Goal: Task Accomplishment & Management: Use online tool/utility

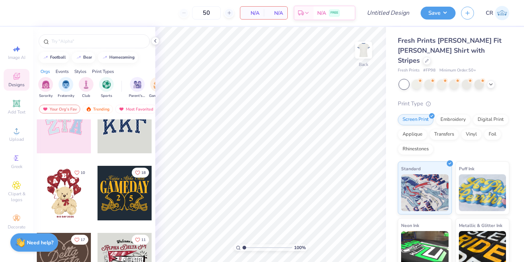
scroll to position [86, 0]
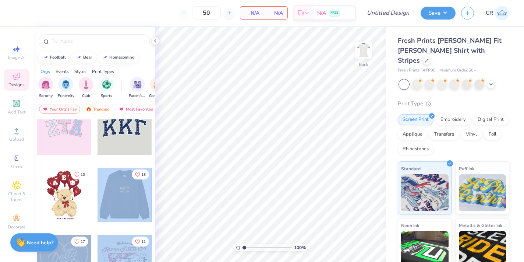
click at [248, 139] on div "50 N/A Per Item N/A Total Est. Delivery N/A FREE Design Title Save CR Image AI …" at bounding box center [262, 131] width 524 height 262
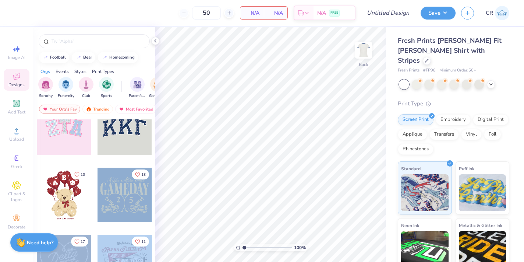
click at [107, 203] on div at bounding box center [125, 194] width 54 height 54
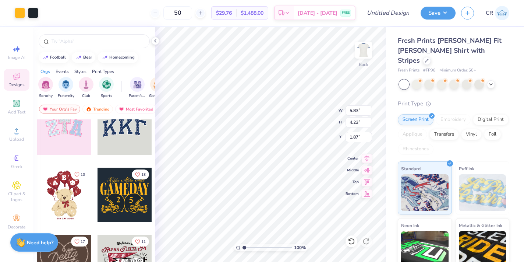
type input "5.83"
type input "4.23"
type input "2.32"
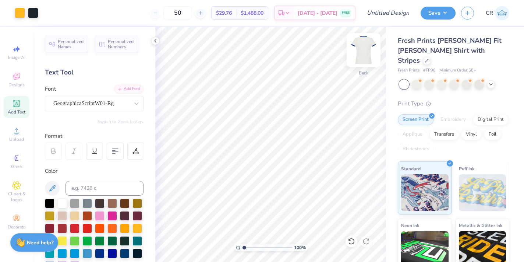
click at [374, 52] on img at bounding box center [363, 49] width 29 height 29
click at [456, 79] on div at bounding box center [454, 84] width 10 height 10
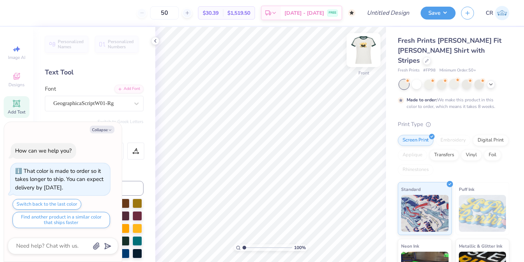
click at [363, 52] on img at bounding box center [363, 49] width 29 height 29
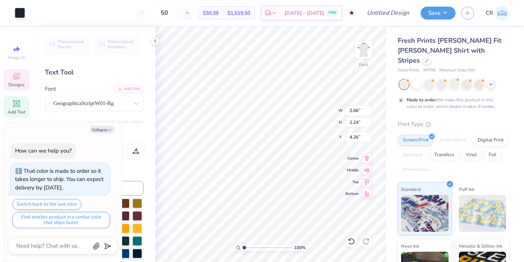
click at [136, 170] on div "Color" at bounding box center [94, 171] width 99 height 8
click at [110, 128] on icon "button" at bounding box center [110, 130] width 4 height 4
type textarea "x"
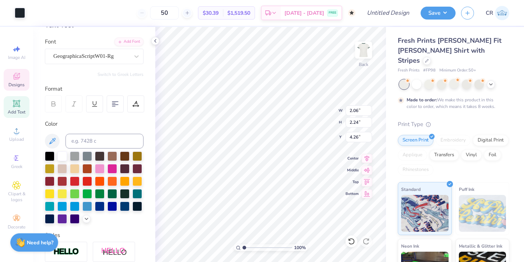
scroll to position [47, 0]
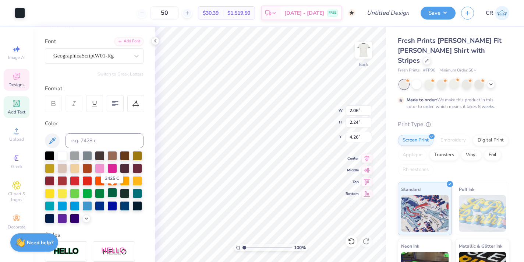
click at [113, 192] on div at bounding box center [112, 193] width 10 height 10
type input "4.25"
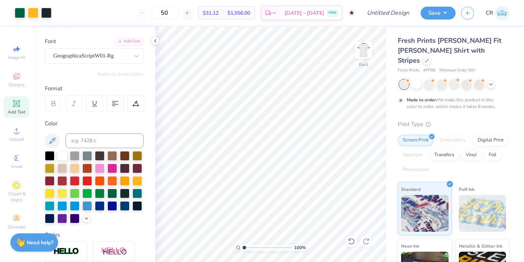
click at [350, 238] on icon at bounding box center [351, 240] width 7 height 7
click at [366, 241] on icon at bounding box center [366, 240] width 7 height 7
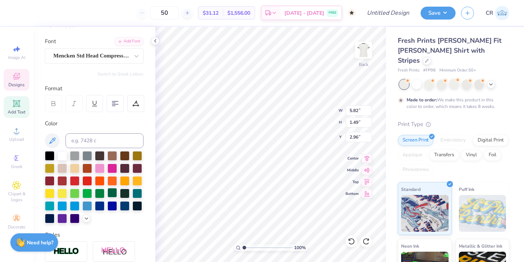
click at [113, 192] on div at bounding box center [112, 193] width 10 height 10
type input "2.83"
type input "2.35"
type input "4.20"
click at [110, 193] on div at bounding box center [112, 193] width 10 height 10
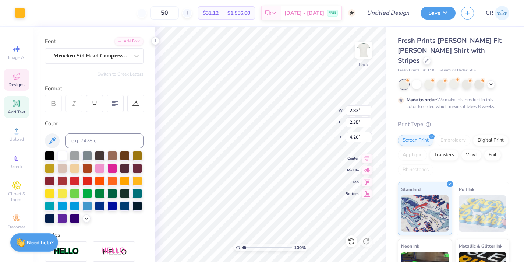
type input "0.43"
type input "0.68"
type input "4.64"
type input "2.06"
type input "2.24"
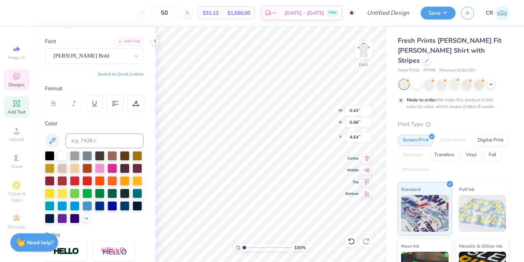
type input "4.26"
click at [112, 188] on div at bounding box center [112, 193] width 10 height 10
click at [63, 157] on div at bounding box center [62, 155] width 10 height 10
type input "0.41"
type input "0.68"
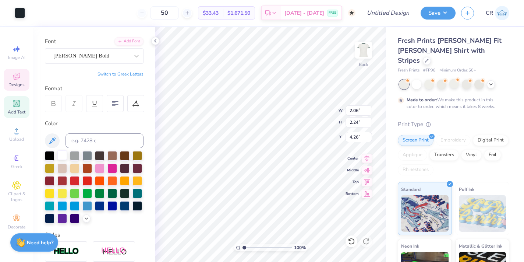
type input "4.70"
click at [62, 153] on div at bounding box center [62, 155] width 10 height 10
type input "2.06"
type input "2.24"
type input "4.26"
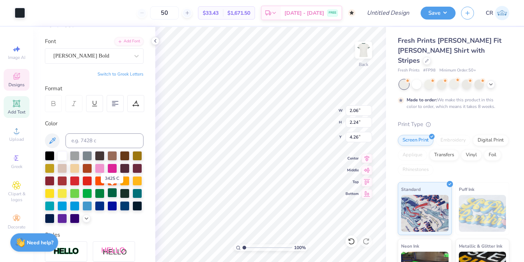
click at [112, 191] on div at bounding box center [112, 193] width 10 height 10
click at [59, 157] on div at bounding box center [62, 155] width 10 height 10
click at [352, 242] on icon at bounding box center [351, 240] width 7 height 7
type input "4.26"
click at [111, 188] on div at bounding box center [112, 193] width 10 height 10
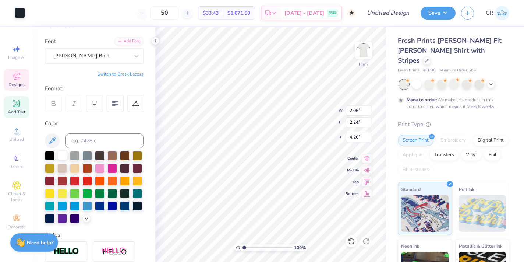
click at [66, 156] on div at bounding box center [62, 155] width 10 height 10
click at [115, 193] on div at bounding box center [112, 193] width 10 height 10
click at [58, 155] on div at bounding box center [62, 156] width 10 height 10
click at [112, 193] on div at bounding box center [112, 193] width 10 height 10
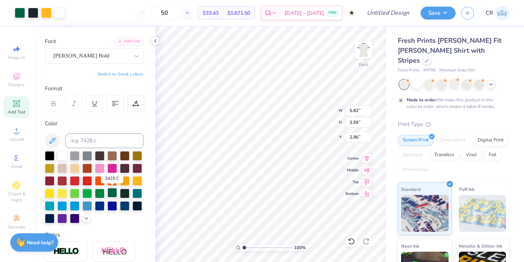
click at [112, 193] on div at bounding box center [112, 193] width 10 height 10
click at [61, 157] on div at bounding box center [62, 155] width 10 height 10
click at [33, 14] on div at bounding box center [33, 12] width 10 height 10
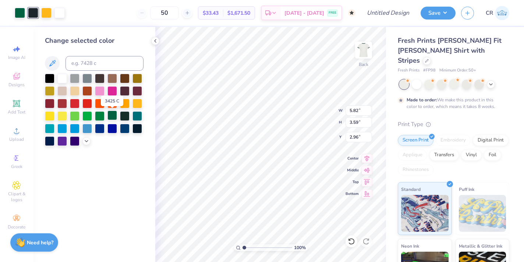
click at [115, 116] on div at bounding box center [112, 115] width 10 height 10
click at [35, 13] on div at bounding box center [33, 12] width 10 height 10
click at [63, 76] on div at bounding box center [62, 78] width 10 height 10
click at [141, 174] on div "Change selected color" at bounding box center [94, 144] width 122 height 235
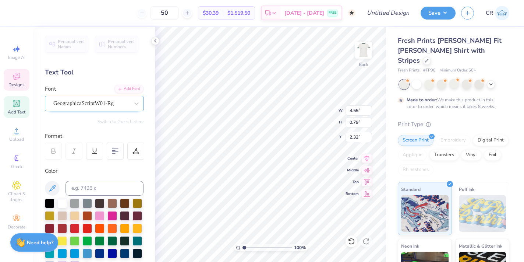
scroll to position [0, 3]
type textarea "Kappa Kappa Gamma"
click at [307, 116] on div "100 % Back W 4.55 4.55 " H 0.79 0.79 " Y 2.32 2.32 " Center Middle Top Bottom" at bounding box center [270, 144] width 231 height 235
click at [103, 253] on div at bounding box center [100, 253] width 10 height 10
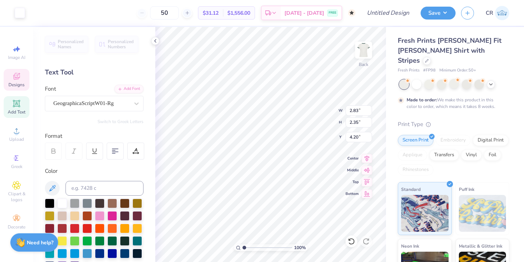
type input "2.06"
type input "2.24"
type input "4.26"
click at [17, 12] on div at bounding box center [20, 12] width 10 height 10
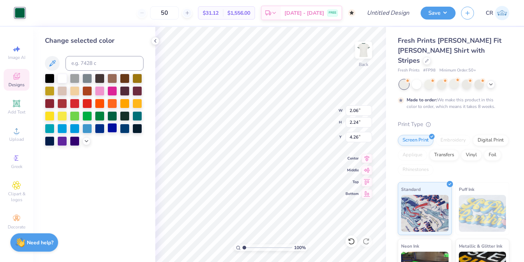
click at [113, 125] on div at bounding box center [112, 128] width 10 height 10
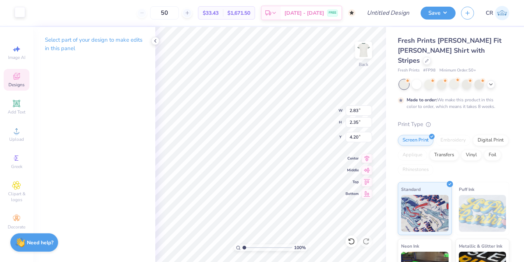
click at [18, 10] on div at bounding box center [20, 12] width 10 height 10
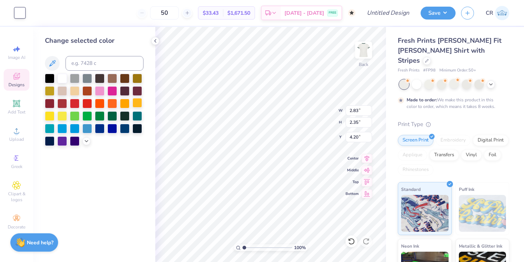
click at [138, 105] on div at bounding box center [138, 103] width 10 height 10
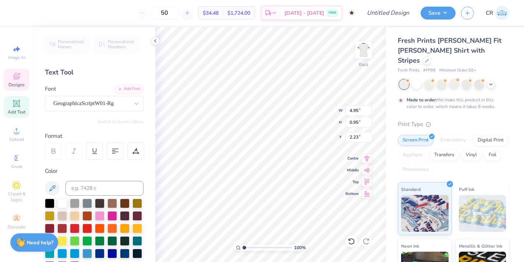
click at [313, 103] on div "100 % Back W 4.95 4.95 " H 0.95 0.95 " Y 2.23 2.23 " Center Middle Top Bottom" at bounding box center [270, 144] width 231 height 235
click at [113, 243] on div at bounding box center [112, 240] width 10 height 10
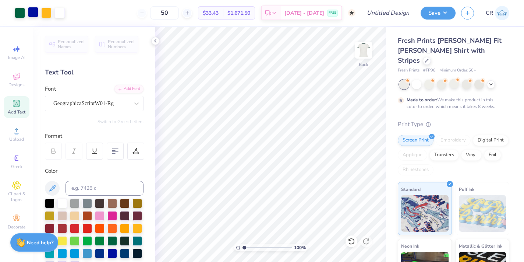
click at [32, 15] on div at bounding box center [33, 12] width 10 height 10
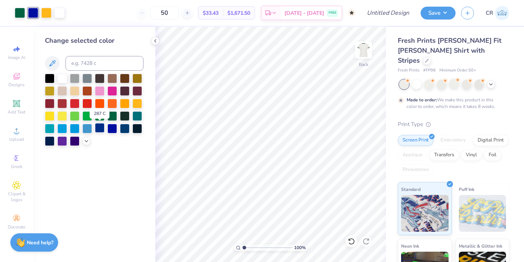
click at [102, 127] on div at bounding box center [100, 128] width 10 height 10
click at [126, 129] on div at bounding box center [125, 128] width 10 height 10
click at [74, 141] on div at bounding box center [75, 140] width 10 height 10
click at [99, 128] on div at bounding box center [100, 128] width 10 height 10
click at [121, 127] on div at bounding box center [125, 128] width 10 height 10
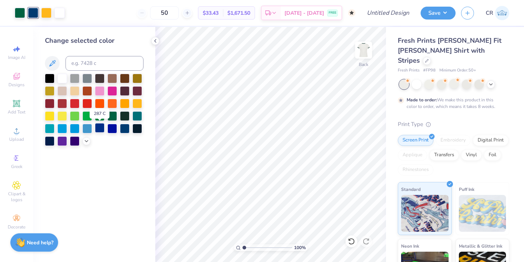
click at [100, 129] on div at bounding box center [100, 128] width 10 height 10
click at [130, 181] on div "Change selected color" at bounding box center [94, 144] width 122 height 235
click at [439, 13] on button "Save" at bounding box center [438, 12] width 35 height 13
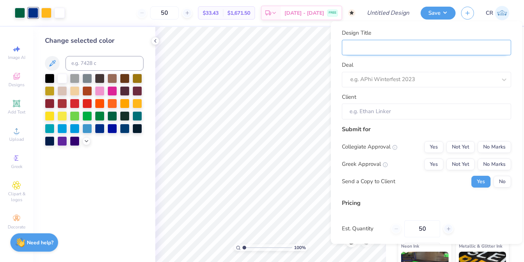
click at [366, 50] on input "Design Title" at bounding box center [426, 47] width 169 height 16
type input "M"
type input "MS"
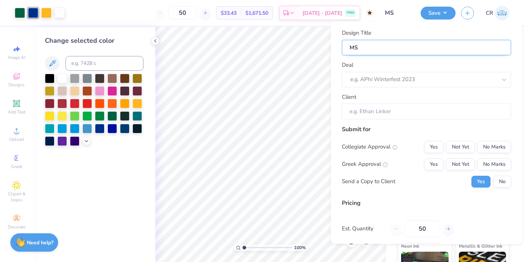
type input "MSU"
type input "MSU v"
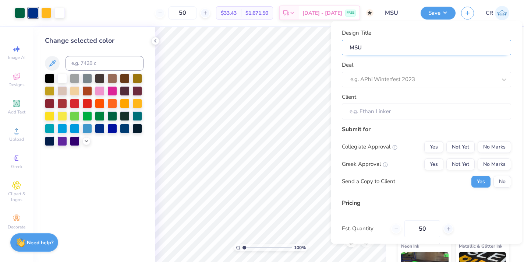
type input "MSU v"
type input "MSU vs"
type input "MSU vs."
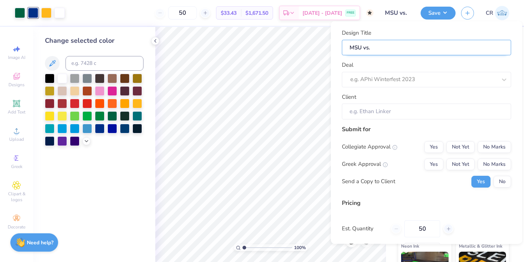
type input "MSU vs."
type input "MSU vs. U"
type input "MSU vs. UM"
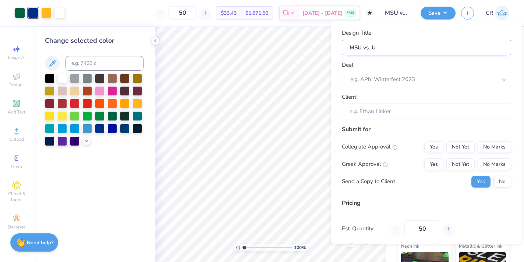
type input "MSU vs. UM"
type input "MSU vs. UMI"
type input "MSU vs. UMIC"
type input "MSU vs. UMICH"
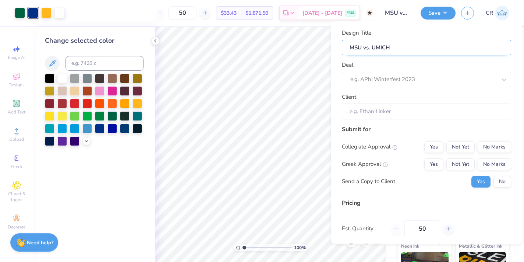
type input "MSU vs. UMICH"
type input "MSU vs. UMICH k"
type input "MSU vs. UMICH kk"
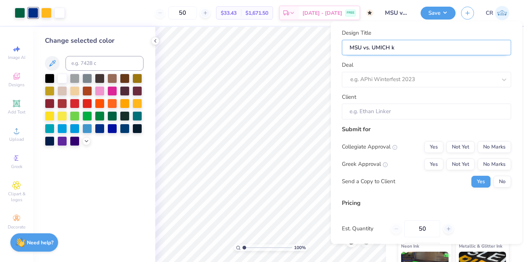
type input "MSU vs. UMICH kk"
type input "MSU vs. UMICH kkg"
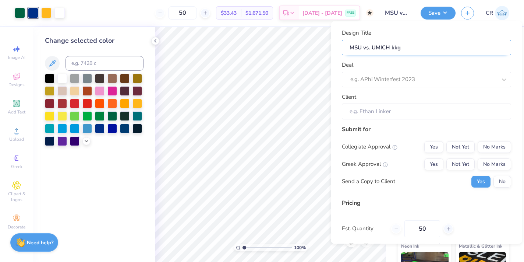
type input "MSU vs. UMICH kkg g"
type input "MSU vs. UMICH kkg ga"
type input "MSU vs. UMICH kkg gam"
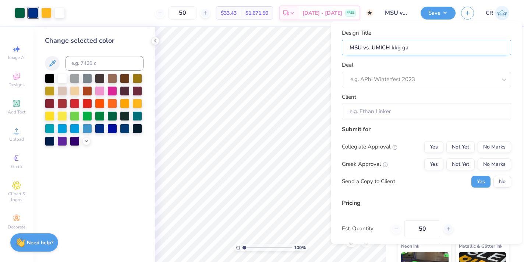
type input "MSU vs. UMICH kkg gam"
type input "MSU vs. UMICH kkg game"
type input "MSU vs. UMICH kkg gamed"
type input "MSU vs. UMICH kkg gameda"
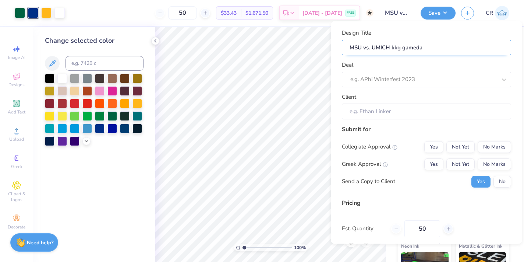
type input "MSU vs. UMICH kkg gameday"
type input "MSU vs. UMICH kkg gameday m"
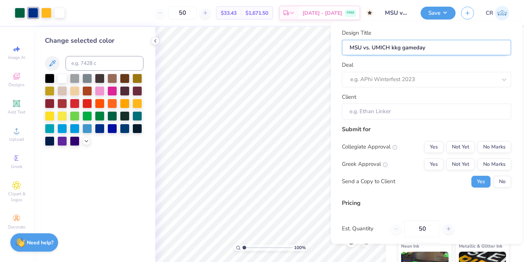
type input "MSU vs. UMICH kkg gameday m"
type input "MSU vs. UMICH kkg gameday me"
type input "MSU vs. UMICH kkg gameday mer"
type input "MSU vs. UMICH kkg gameday merc"
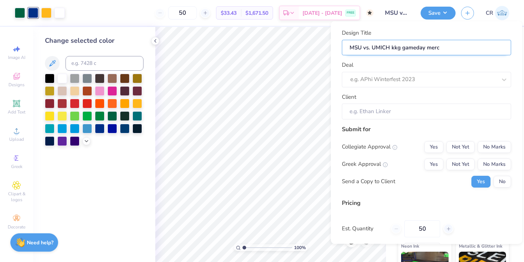
type input "MSU vs. UMICH kkg gameday merch"
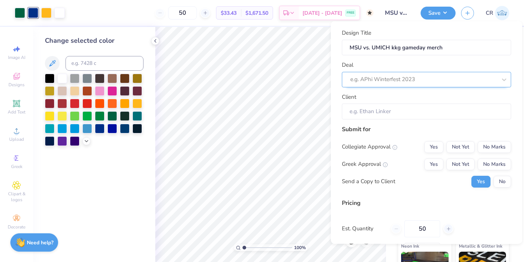
click at [402, 82] on div at bounding box center [423, 79] width 147 height 10
click at [505, 74] on div at bounding box center [504, 79] width 13 height 13
click at [438, 77] on div at bounding box center [423, 79] width 147 height 10
type input "m"
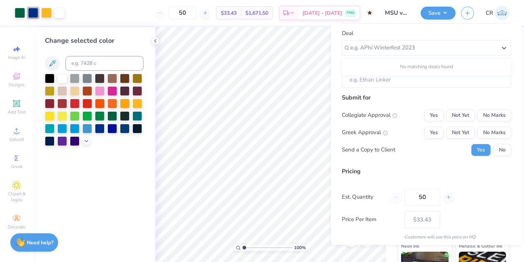
scroll to position [58, 0]
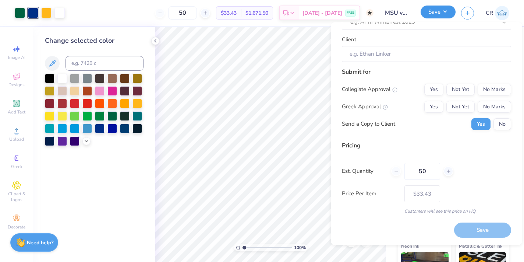
click at [443, 16] on button "Save" at bounding box center [438, 12] width 35 height 13
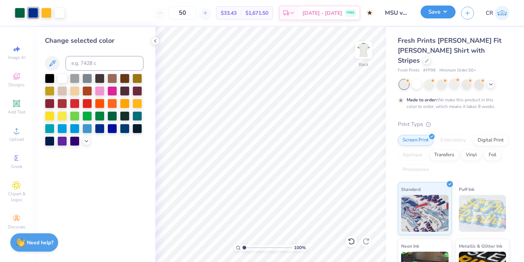
click at [443, 16] on button "Save" at bounding box center [438, 12] width 35 height 13
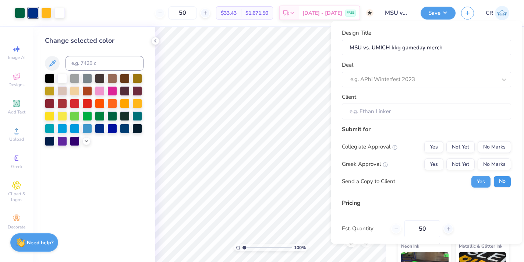
click at [503, 181] on button "No" at bounding box center [503, 181] width 18 height 12
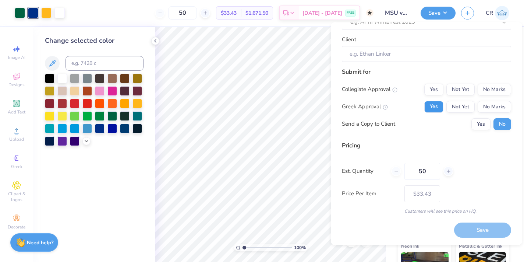
click at [431, 112] on button "Yes" at bounding box center [433, 107] width 19 height 12
click at [433, 95] on button "Yes" at bounding box center [433, 90] width 19 height 12
click at [455, 91] on button "Not Yet" at bounding box center [461, 90] width 28 height 12
click at [487, 88] on button "No Marks" at bounding box center [494, 90] width 33 height 12
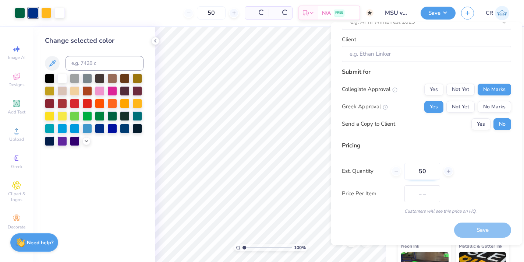
type input "$33.43"
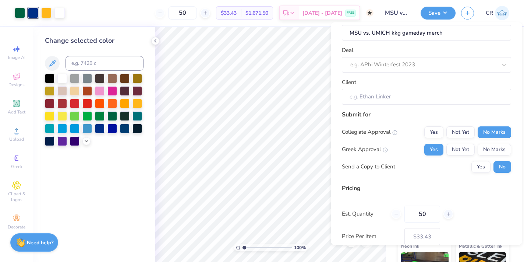
scroll to position [0, 0]
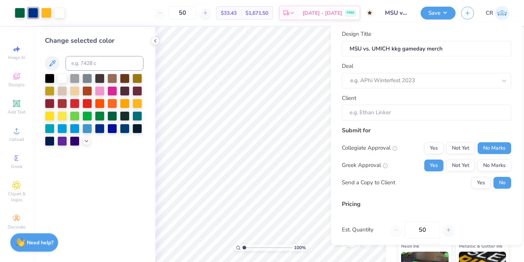
click at [401, 28] on div "Design Title MSU vs. UMICH kkg gameday merch Deal e.g. APhi Winterfest 2023 Cli…" at bounding box center [426, 133] width 191 height 222
click at [395, 17] on input "MSU vs. UMICH kkg gameday merch" at bounding box center [397, 13] width 36 height 15
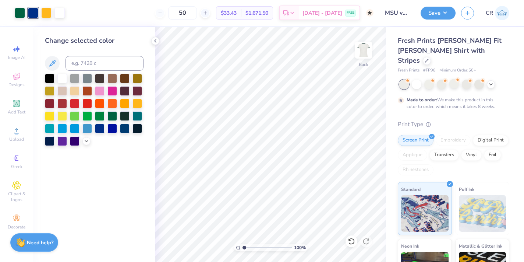
scroll to position [77, 0]
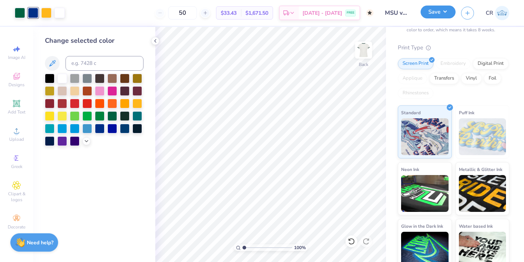
click at [447, 13] on button "Save" at bounding box center [438, 12] width 35 height 13
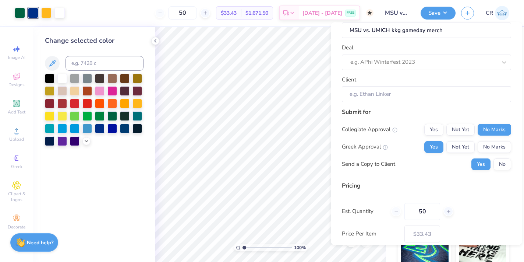
scroll to position [17, 0]
click at [425, 149] on button "Yes" at bounding box center [433, 148] width 19 height 12
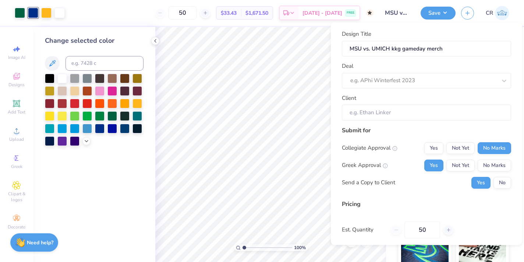
scroll to position [58, 0]
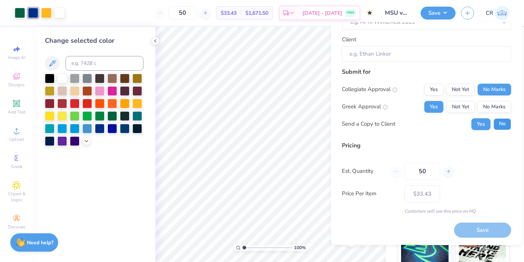
click at [508, 124] on button "No" at bounding box center [503, 124] width 18 height 12
click at [479, 232] on div "Save" at bounding box center [482, 230] width 57 height 15
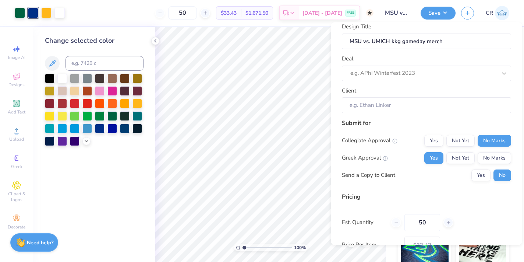
scroll to position [0, 0]
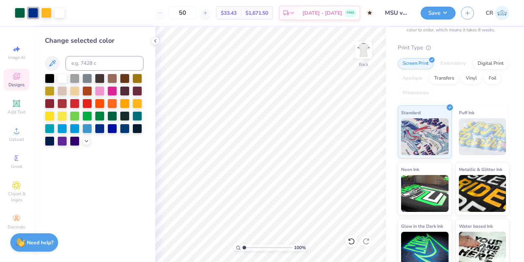
click at [8, 85] on div "Designs" at bounding box center [17, 80] width 26 height 22
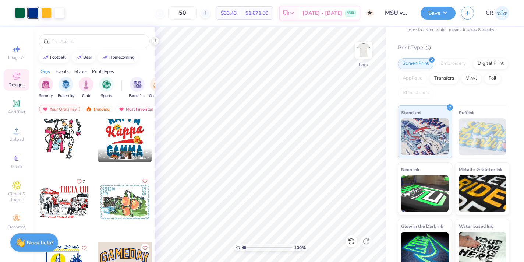
scroll to position [1955, 0]
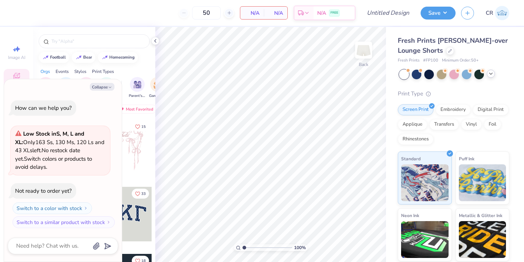
click at [491, 77] on div at bounding box center [491, 74] width 8 height 8
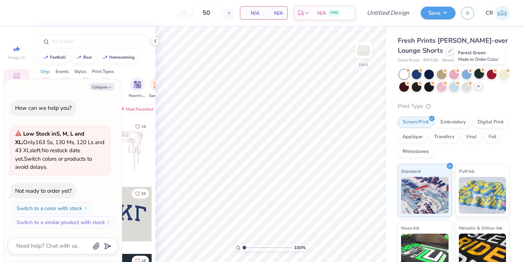
click at [477, 73] on div at bounding box center [479, 74] width 10 height 10
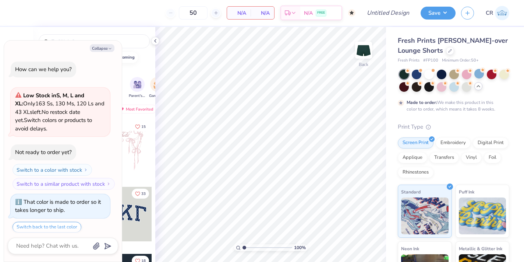
scroll to position [22, 0]
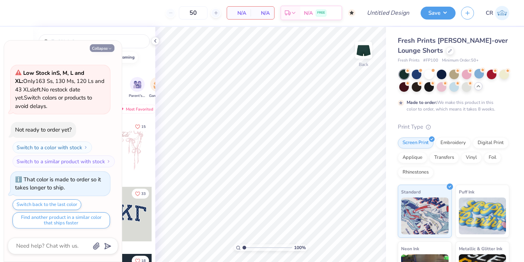
click at [108, 49] on icon "button" at bounding box center [110, 48] width 4 height 4
type textarea "x"
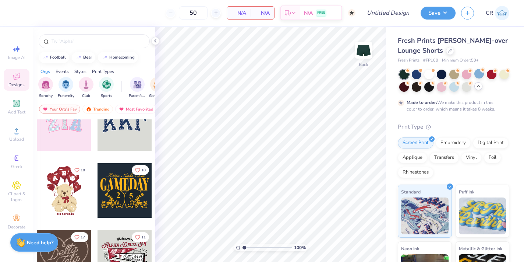
scroll to position [90, 0]
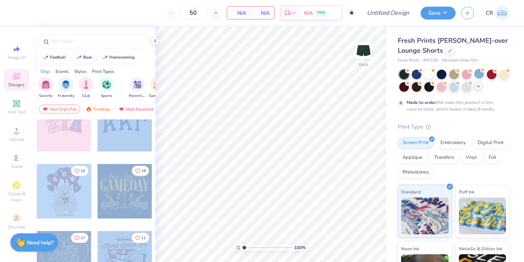
click at [204, 196] on div "50 N/A Per Item N/A Total Est. Delivery N/A FREE Design Title Save CR Image AI …" at bounding box center [262, 131] width 524 height 262
click at [105, 194] on div at bounding box center [125, 191] width 54 height 54
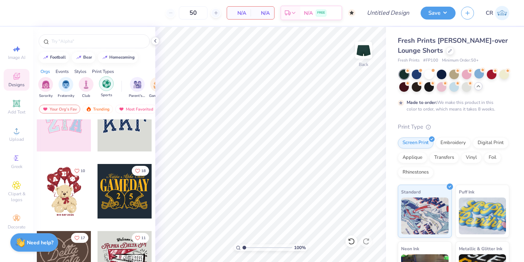
click at [100, 86] on div "filter for Sports" at bounding box center [106, 83] width 15 height 15
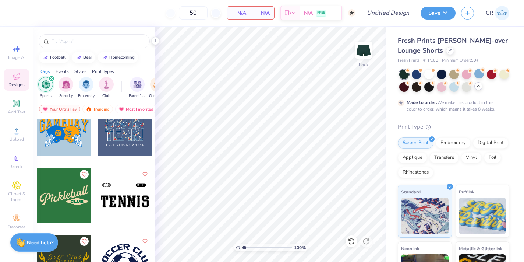
scroll to position [0, 0]
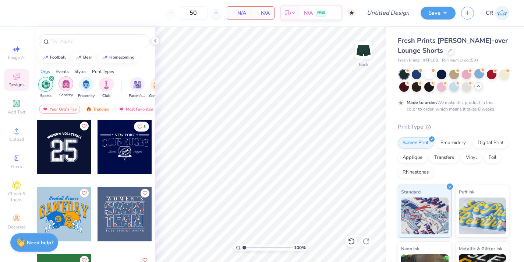
click at [67, 87] on img "filter for Sorority" at bounding box center [66, 84] width 8 height 8
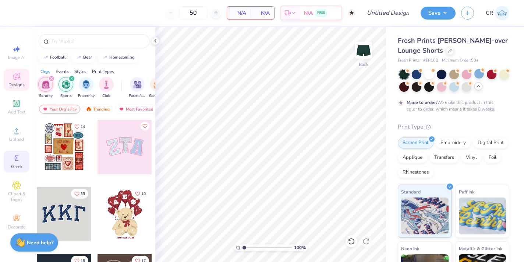
click at [15, 155] on icon at bounding box center [16, 157] width 9 height 9
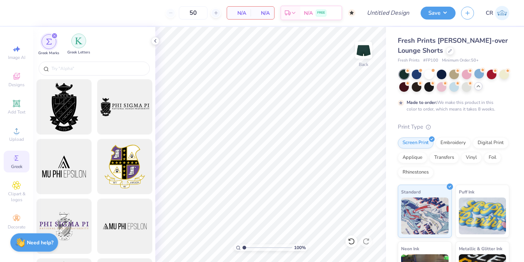
click at [77, 42] on img "filter for Greek Letters" at bounding box center [78, 40] width 7 height 7
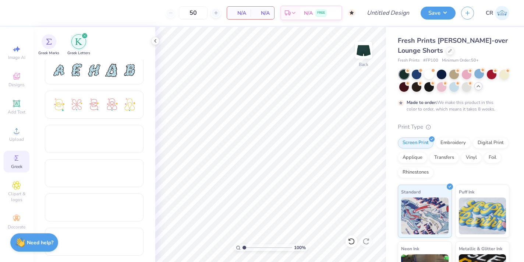
scroll to position [177, 0]
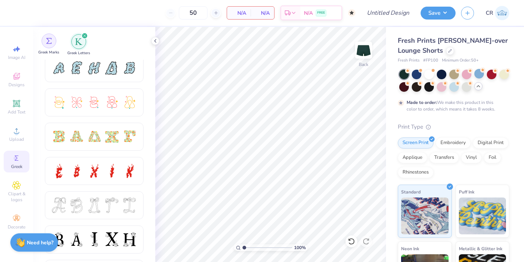
click at [47, 42] on img "filter for Greek Marks" at bounding box center [49, 41] width 6 height 6
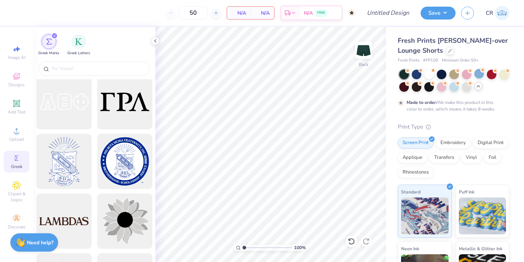
scroll to position [2093, 0]
click at [16, 201] on span "Clipart & logos" at bounding box center [17, 197] width 26 height 12
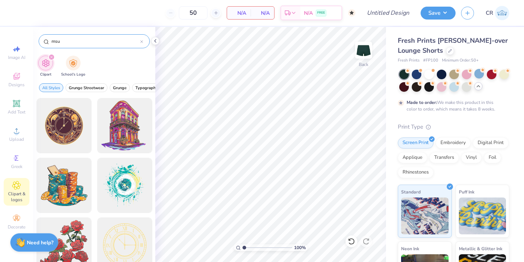
type input "msu"
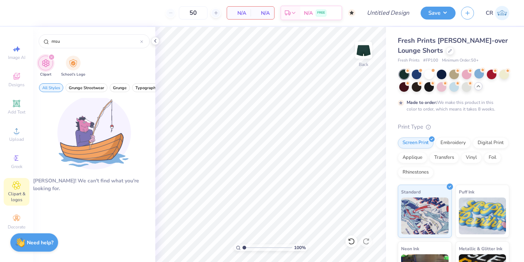
scroll to position [10, 0]
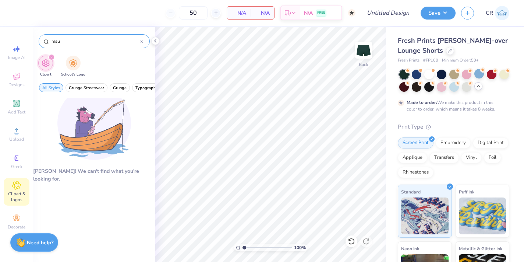
click at [142, 39] on div at bounding box center [141, 41] width 3 height 7
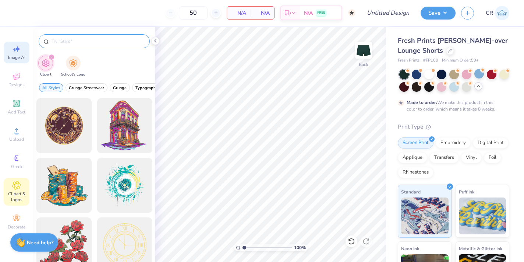
click at [16, 57] on span "Image AI" at bounding box center [16, 57] width 17 height 6
select select "4"
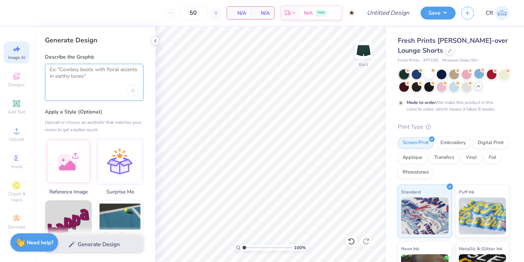
click at [72, 72] on textarea at bounding box center [94, 75] width 89 height 18
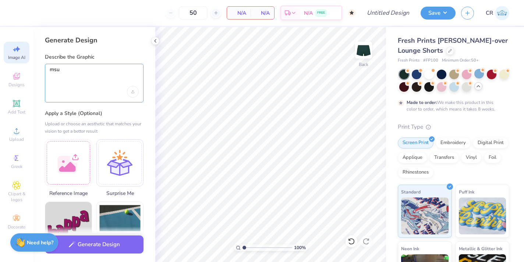
type textarea "msu"
click at [17, 94] on div "Image AI Designs Add Text Upload Greek Clipart & logos Decorate" at bounding box center [17, 137] width 26 height 191
click at [18, 105] on icon at bounding box center [17, 103] width 6 height 6
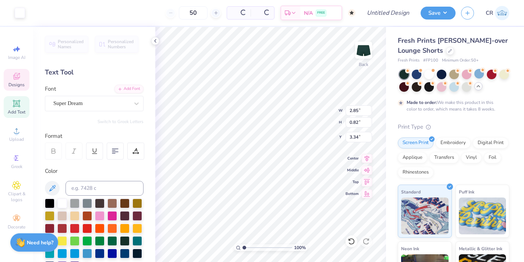
click at [15, 84] on span "Designs" at bounding box center [16, 85] width 16 height 6
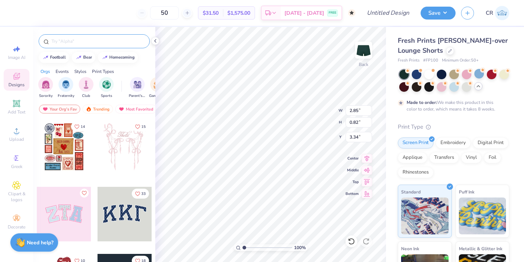
click at [71, 41] on input "text" at bounding box center [98, 41] width 94 height 7
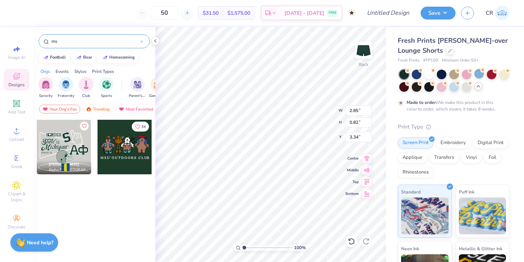
type input "m"
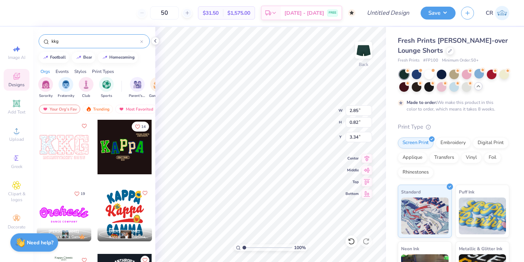
type input "kkg"
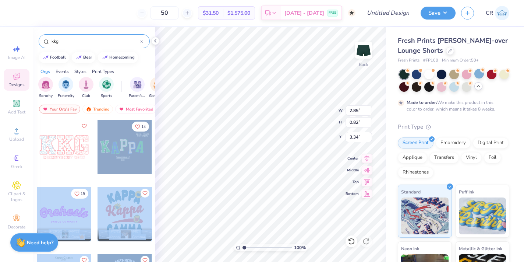
click at [212, 175] on div "50 $31.50 Per Item $1,575.00 Total Est. Delivery Oct 25 - 28 FREE Design Title …" at bounding box center [262, 131] width 524 height 262
click at [100, 152] on div at bounding box center [125, 147] width 54 height 54
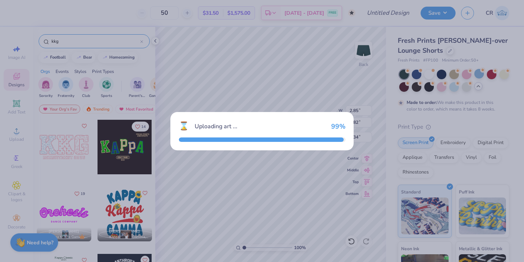
type input "5.05"
type input "2.80"
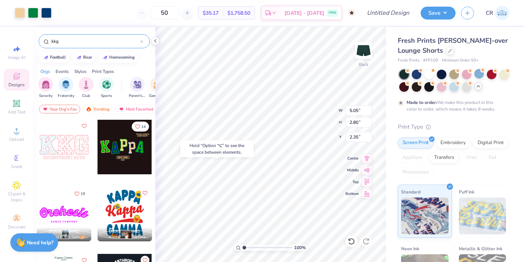
type input "3.20"
click at [356, 177] on div "100 % Back W 5.05 5.05 " H 2.80 2.80 " Y 3.20 3.20 " Center Middle Top Bottom" at bounding box center [270, 144] width 231 height 235
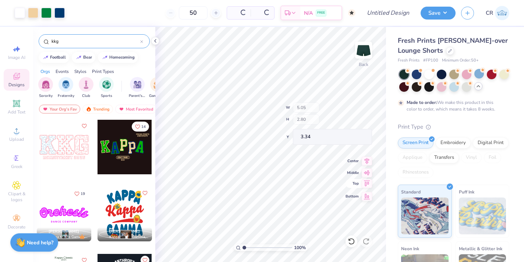
type input "3.34"
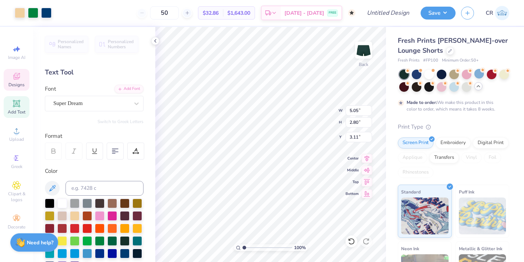
type input "3.23"
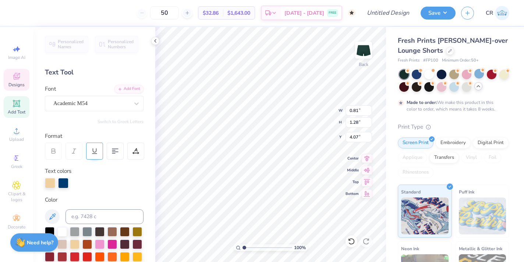
type input "0.81"
type input "1.28"
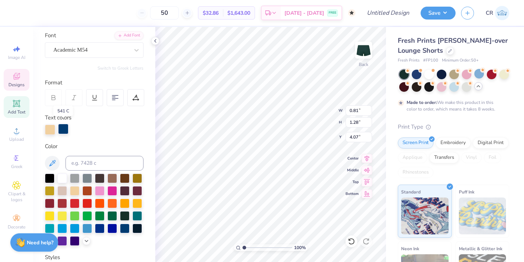
scroll to position [59, 0]
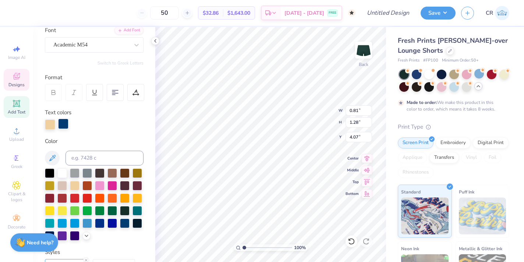
click at [66, 124] on div at bounding box center [63, 124] width 10 height 10
click at [109, 211] on div at bounding box center [112, 210] width 10 height 10
click at [50, 128] on div at bounding box center [50, 124] width 10 height 10
click at [62, 174] on div at bounding box center [62, 172] width 10 height 10
type input "0.78"
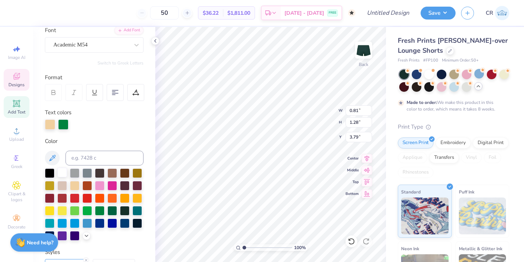
type input "1.26"
type input "3.79"
click at [51, 123] on div at bounding box center [50, 124] width 10 height 10
type input "0.89"
type input "1.29"
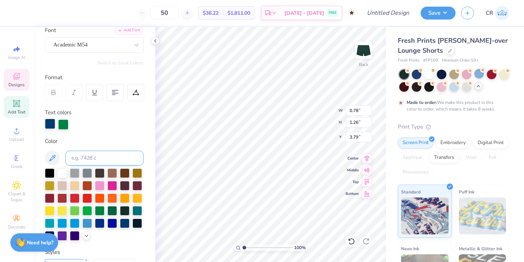
type input "4.07"
click at [42, 125] on div "Personalized Names Personalized Numbers Text Tool Add Font Font Academic M54 Sw…" at bounding box center [94, 144] width 122 height 235
click at [62, 173] on div at bounding box center [62, 172] width 10 height 10
click at [67, 126] on div at bounding box center [63, 124] width 10 height 10
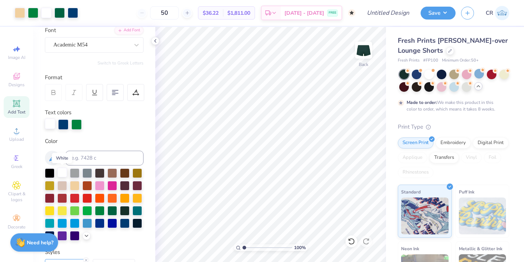
click at [63, 172] on div at bounding box center [62, 172] width 10 height 10
click at [68, 122] on div at bounding box center [63, 124] width 10 height 10
click at [64, 173] on div at bounding box center [62, 173] width 10 height 10
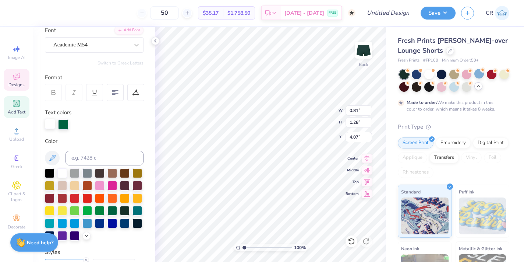
type input "0.78"
type input "1.26"
type input "3.79"
click at [52, 123] on div at bounding box center [50, 124] width 10 height 10
click at [63, 169] on div at bounding box center [62, 172] width 10 height 10
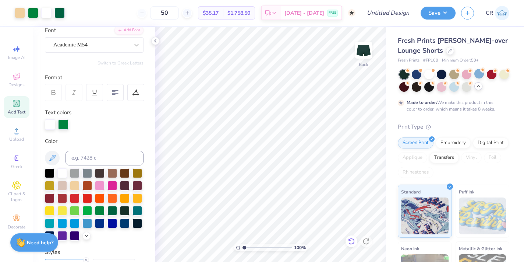
click at [353, 245] on div at bounding box center [352, 241] width 12 height 12
click at [352, 243] on icon at bounding box center [351, 240] width 7 height 7
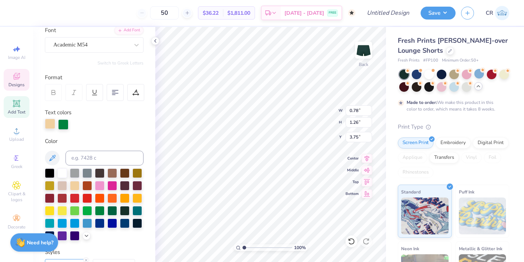
click at [51, 124] on div at bounding box center [50, 124] width 10 height 10
click at [104, 208] on div at bounding box center [100, 210] width 10 height 10
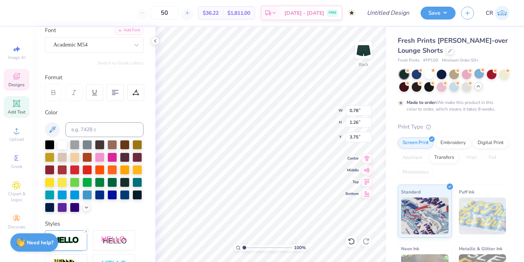
type input "0.81"
type input "1.28"
type input "4.07"
click at [351, 240] on icon at bounding box center [351, 240] width 7 height 7
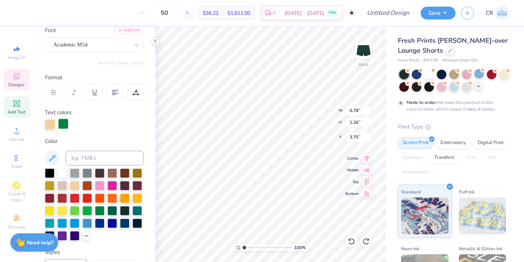
click at [64, 125] on div at bounding box center [63, 124] width 10 height 10
click at [62, 170] on div at bounding box center [62, 172] width 10 height 10
click at [46, 126] on div at bounding box center [50, 124] width 10 height 10
click at [98, 209] on div at bounding box center [100, 210] width 10 height 10
click at [68, 127] on div at bounding box center [63, 124] width 10 height 10
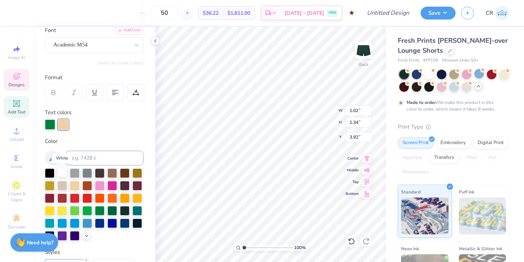
click at [62, 169] on div at bounding box center [62, 172] width 10 height 10
type input "0.90"
type input "3.95"
click at [63, 126] on div at bounding box center [63, 124] width 10 height 10
click at [60, 171] on div at bounding box center [62, 172] width 10 height 10
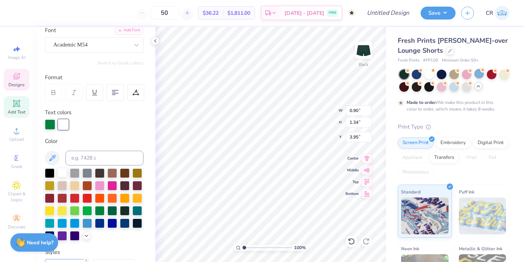
type input "0.81"
type input "1.28"
type input "4.07"
type input "1.02"
type input "1.34"
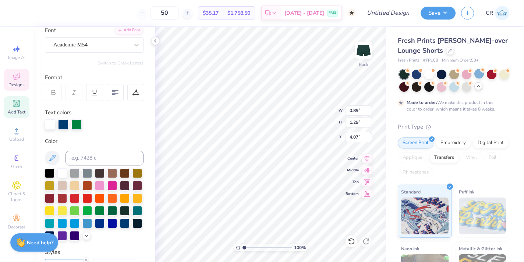
type input "3.92"
click at [113, 208] on div at bounding box center [112, 210] width 10 height 10
click at [114, 208] on div at bounding box center [112, 210] width 10 height 10
type input "0.90"
type input "1.34"
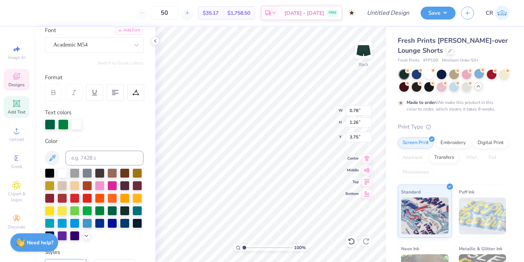
type input "3.95"
click at [48, 126] on div at bounding box center [50, 124] width 10 height 10
click at [114, 211] on div at bounding box center [112, 210] width 10 height 10
